Goal: Register for event/course

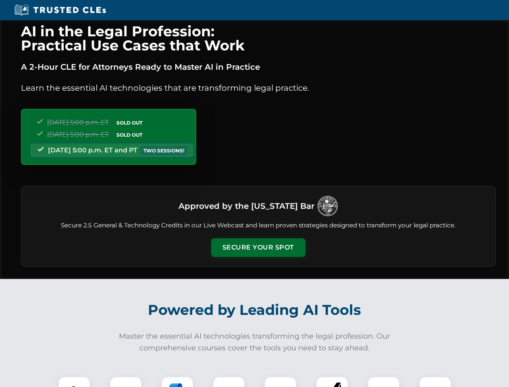
click at [258, 247] on button "Secure Your Spot" at bounding box center [258, 247] width 94 height 19
click at [74, 381] on img at bounding box center [73, 392] width 23 height 23
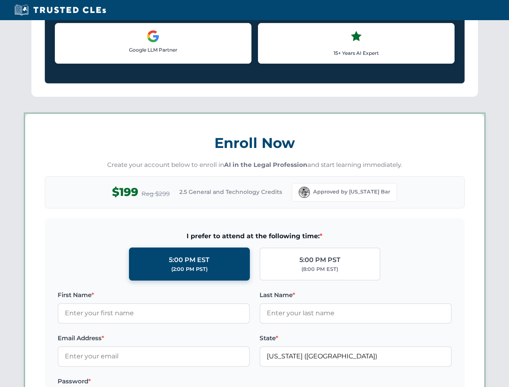
click at [177, 381] on label "Password *" at bounding box center [154, 381] width 192 height 10
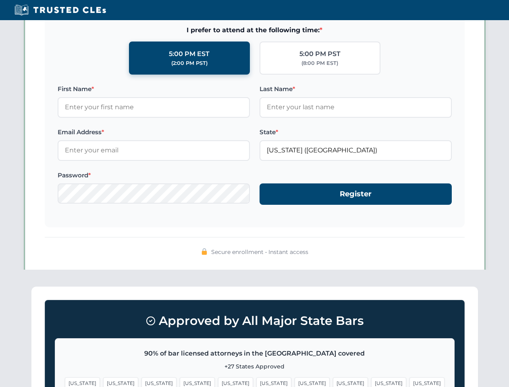
click at [371, 381] on span "[US_STATE]" at bounding box center [388, 383] width 35 height 12
